Goal: Task Accomplishment & Management: Manage account settings

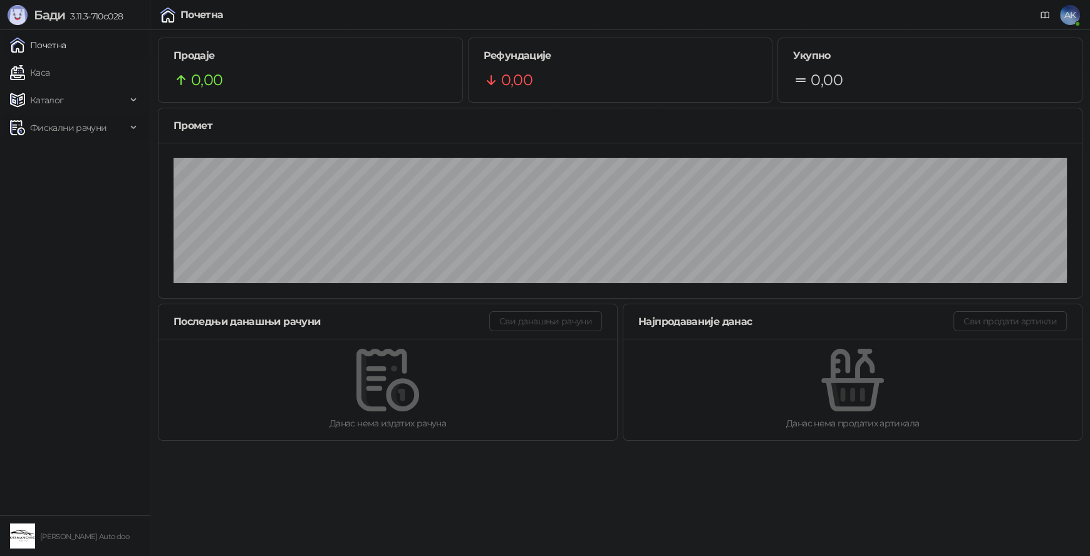
click at [91, 132] on span "Фискални рачуни" at bounding box center [68, 127] width 76 height 25
click at [78, 158] on link "Издати рачуни" at bounding box center [57, 155] width 84 height 25
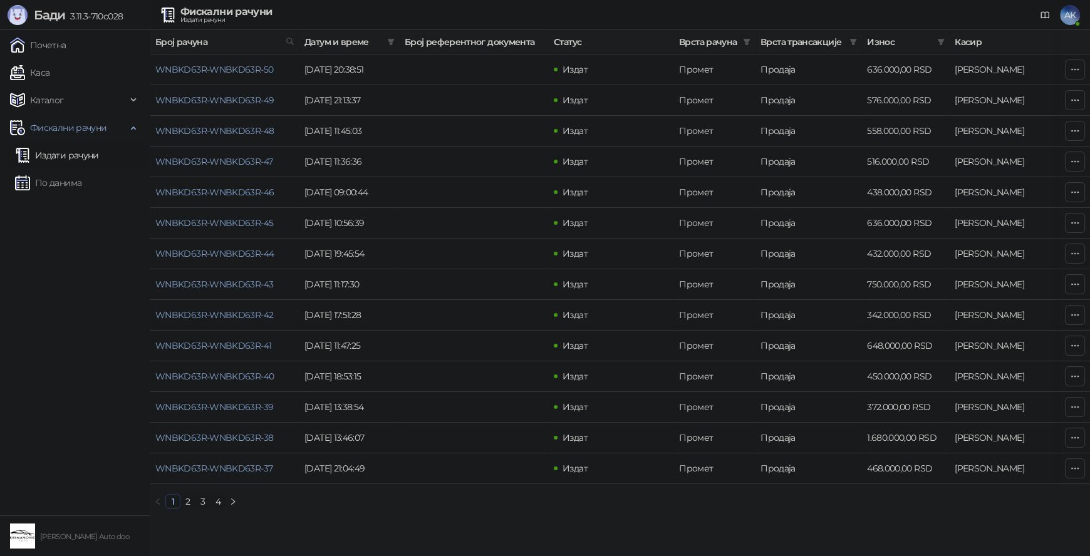
click at [205, 509] on link "3" at bounding box center [203, 502] width 14 height 14
click at [265, 222] on link "WNBKD63R-WNBKD63R-17" at bounding box center [212, 222] width 115 height 11
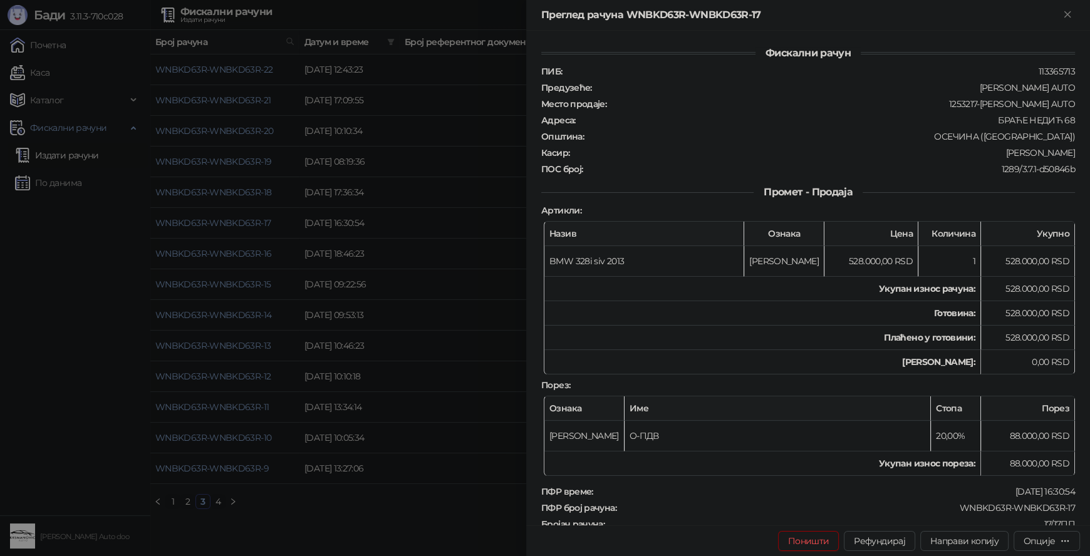
click at [435, 171] on div at bounding box center [545, 278] width 1090 height 556
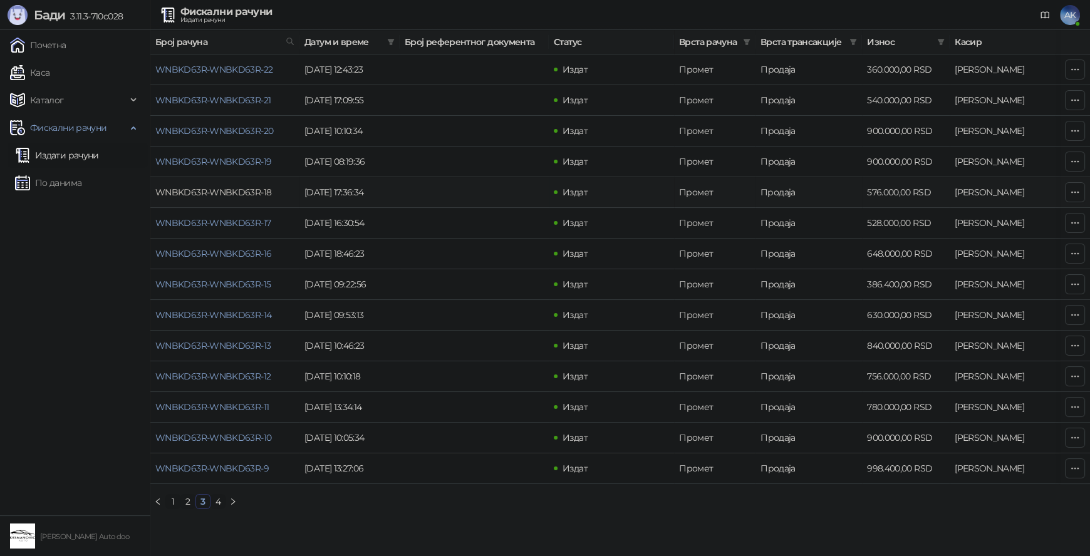
click at [240, 194] on link "WNBKD63R-WNBKD63R-18" at bounding box center [213, 192] width 116 height 11
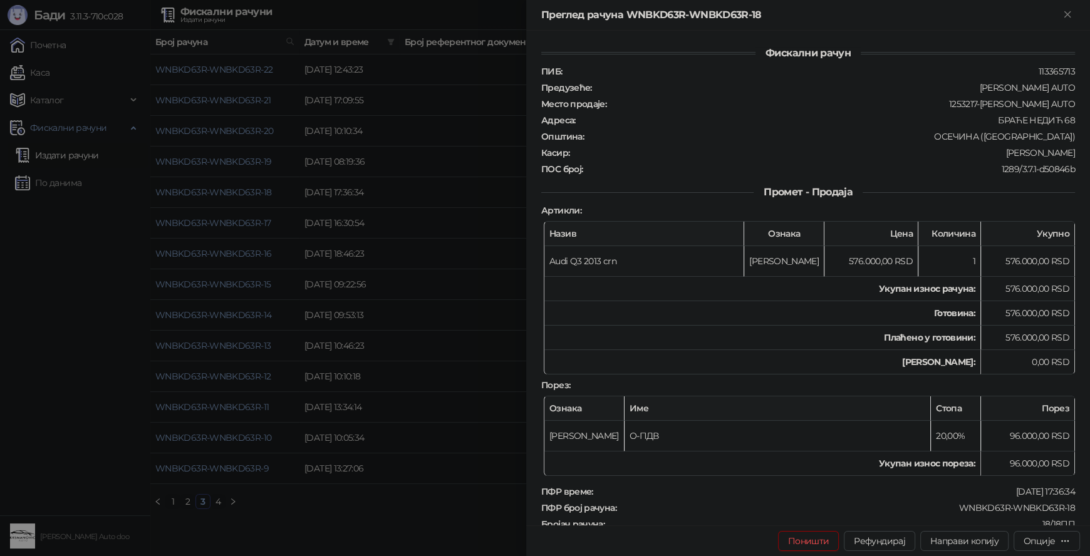
click at [387, 196] on div at bounding box center [545, 278] width 1090 height 556
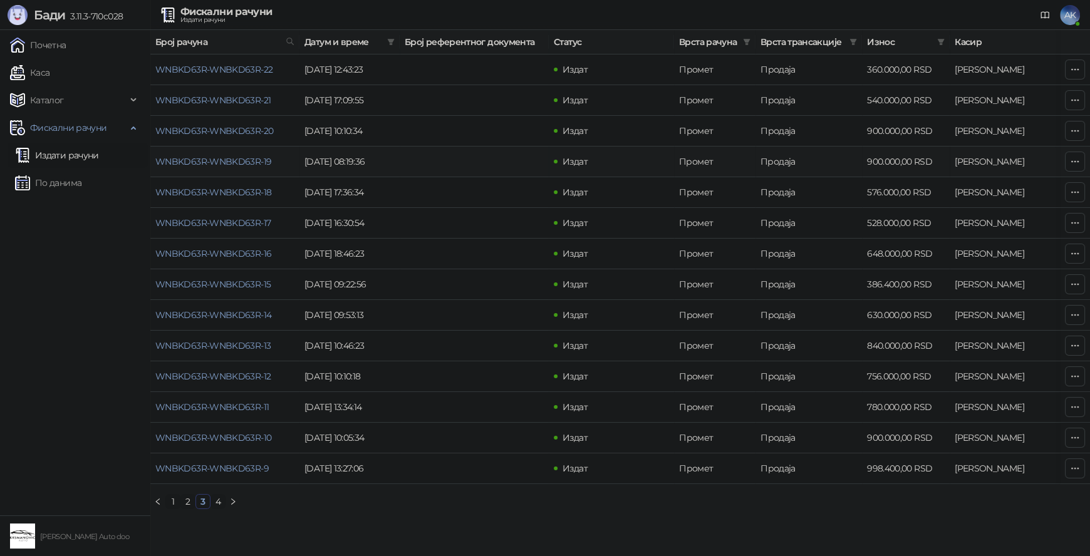
click at [221, 167] on td "WNBKD63R-WNBKD63R-19" at bounding box center [224, 162] width 149 height 31
click at [252, 162] on link "WNBKD63R-WNBKD63R-19" at bounding box center [213, 161] width 116 height 11
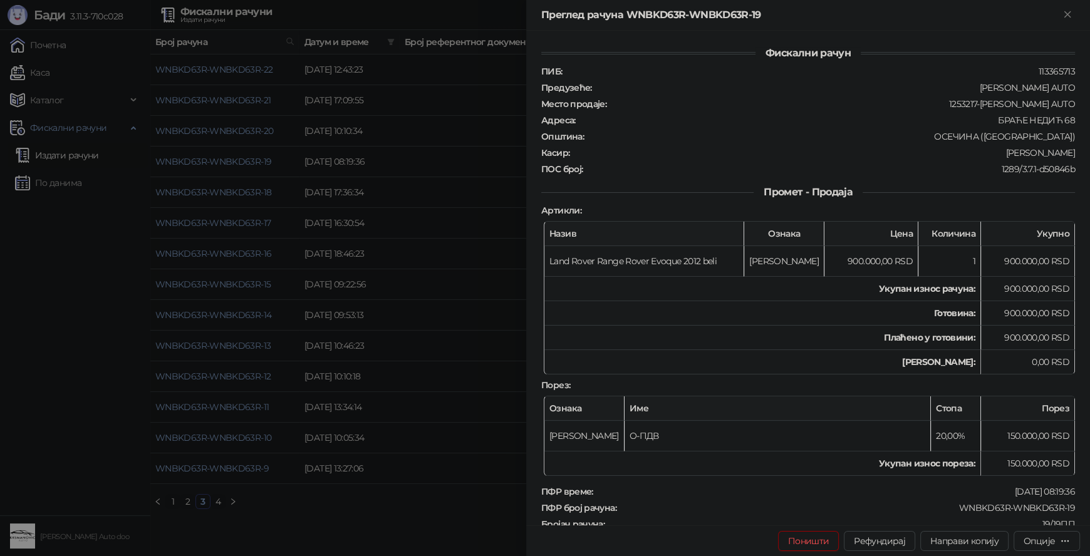
click at [445, 160] on div at bounding box center [545, 278] width 1090 height 556
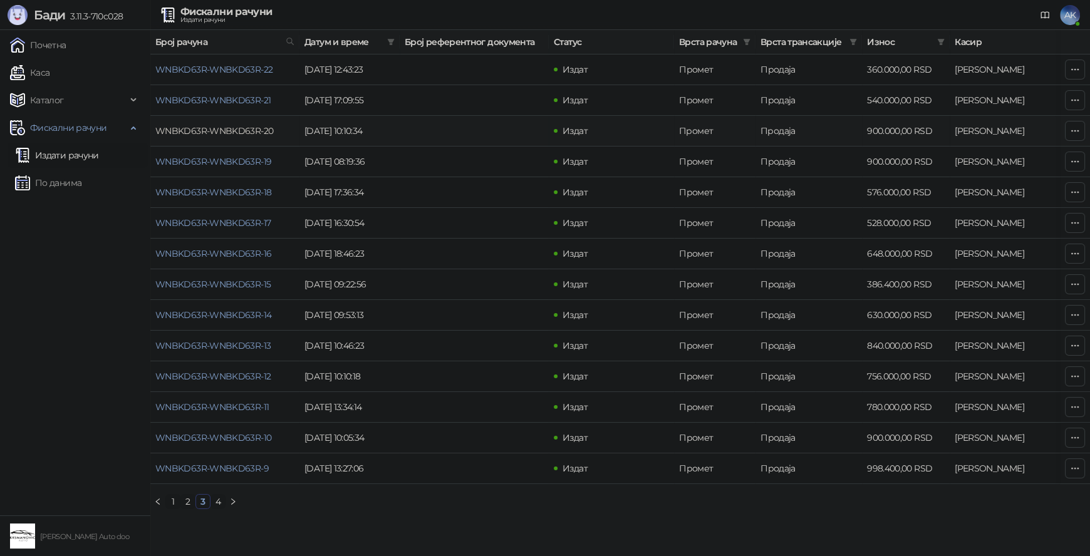
click at [222, 132] on link "WNBKD63R-WNBKD63R-20" at bounding box center [214, 130] width 118 height 11
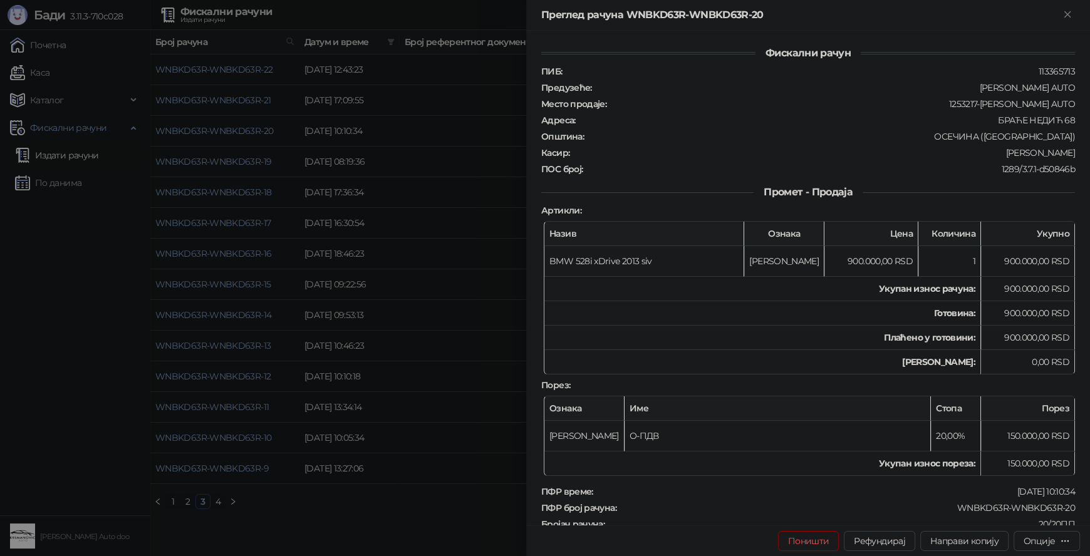
click at [409, 180] on div at bounding box center [545, 278] width 1090 height 556
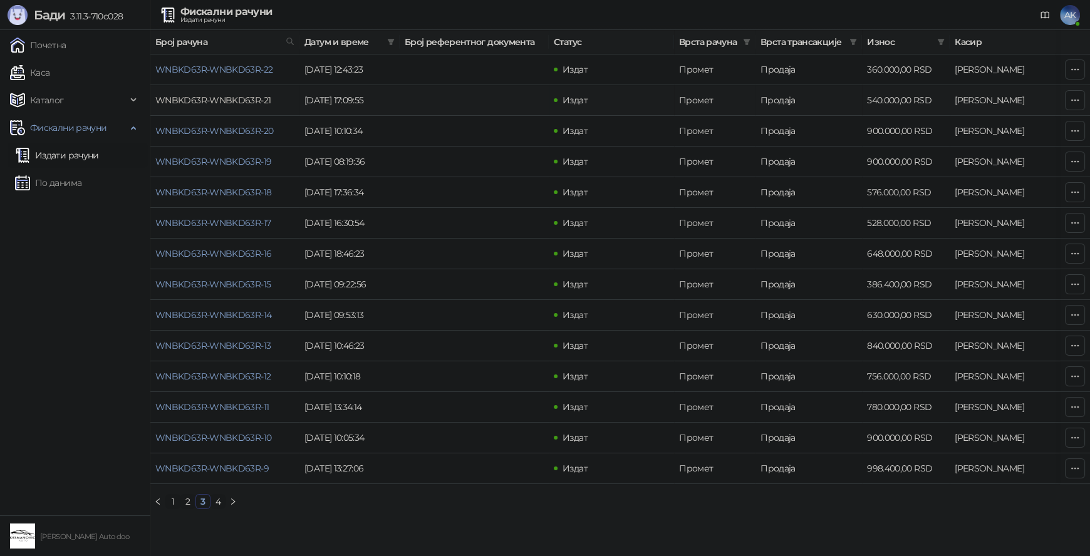
click at [222, 99] on link "WNBKD63R-WNBKD63R-21" at bounding box center [212, 100] width 115 height 11
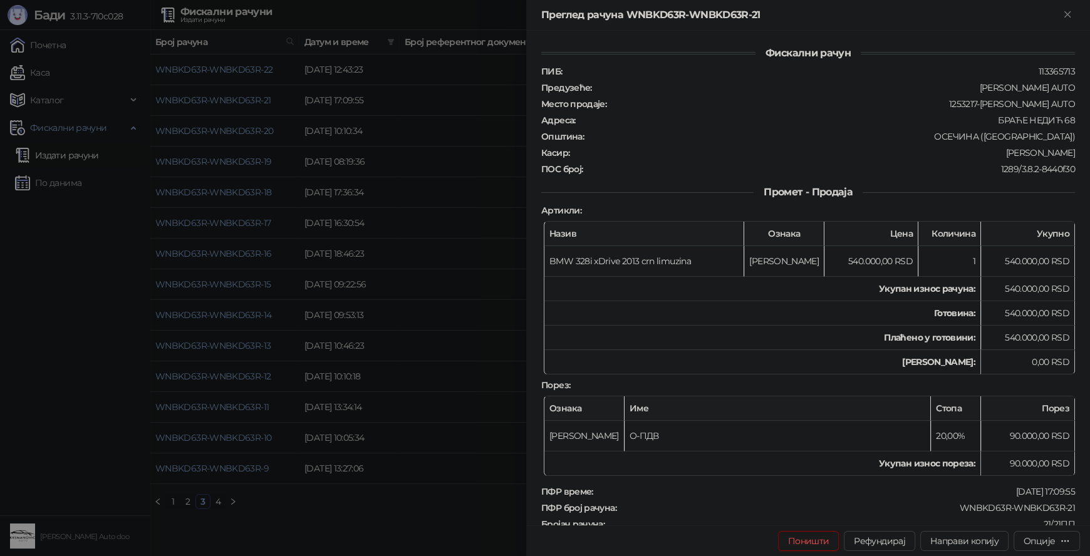
click at [441, 148] on div at bounding box center [545, 278] width 1090 height 556
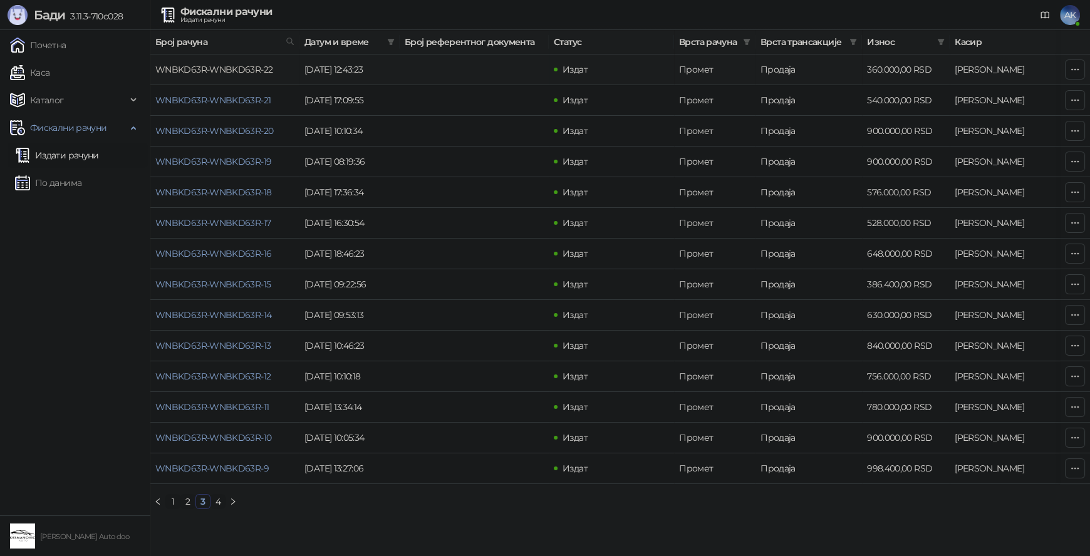
click at [239, 69] on link "WNBKD63R-WNBKD63R-22" at bounding box center [213, 69] width 117 height 11
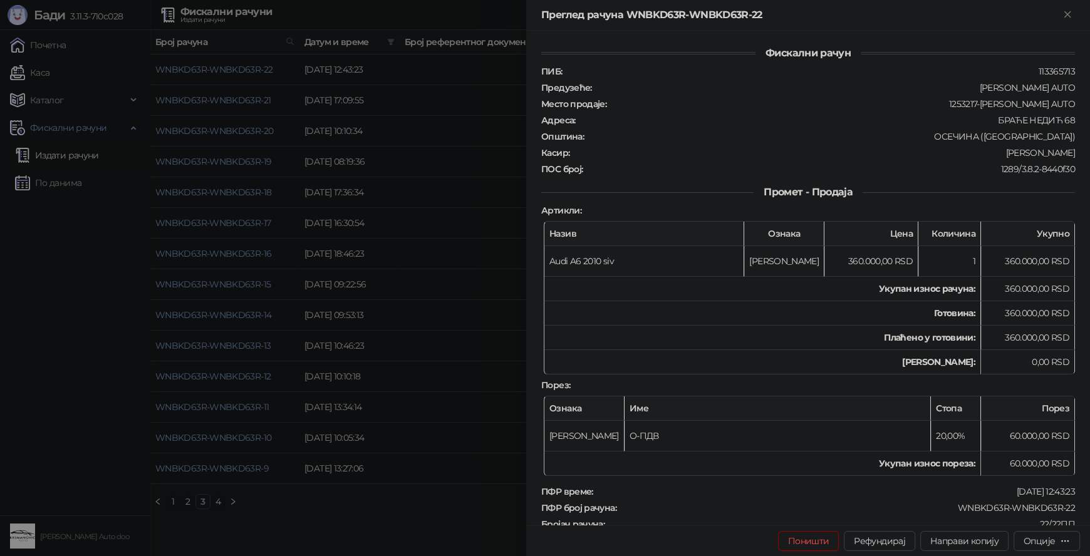
click at [426, 143] on div at bounding box center [545, 278] width 1090 height 556
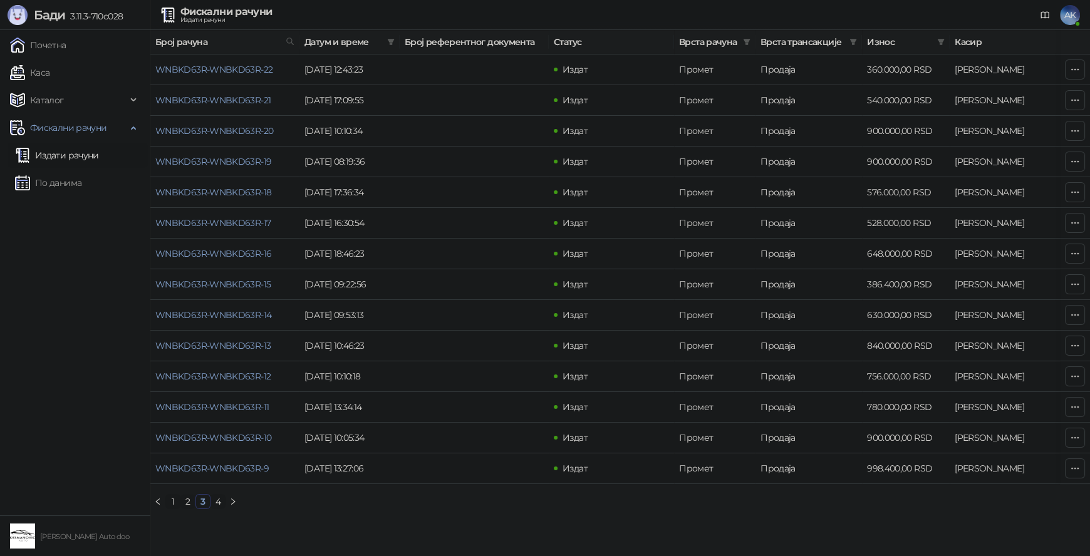
click at [192, 509] on link "2" at bounding box center [188, 502] width 14 height 14
click at [186, 469] on link "WNBKD63R-WNBKD63R-23" at bounding box center [213, 468] width 117 height 11
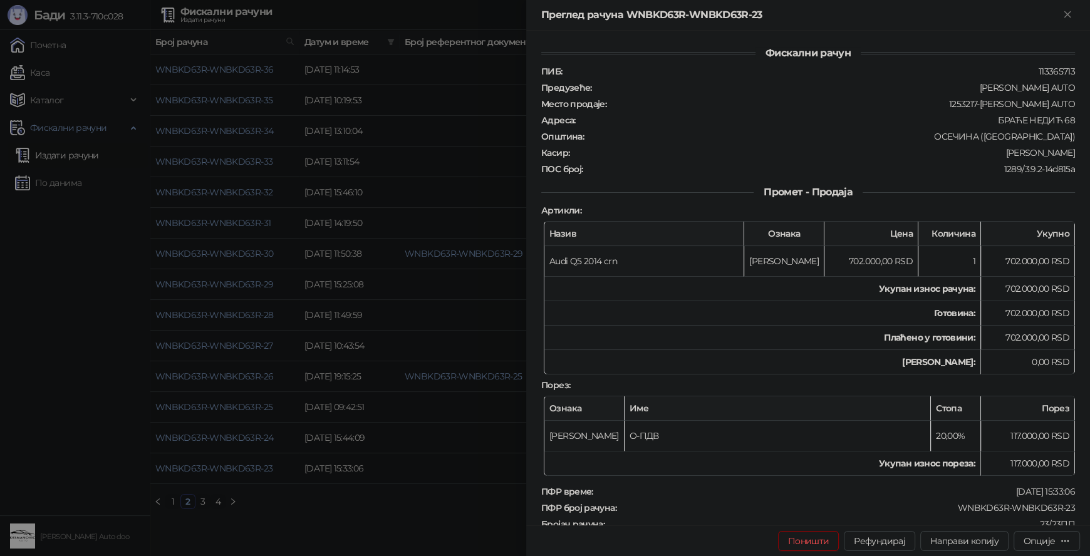
click at [348, 230] on div at bounding box center [545, 278] width 1090 height 556
